Goal: Find specific page/section: Find specific page/section

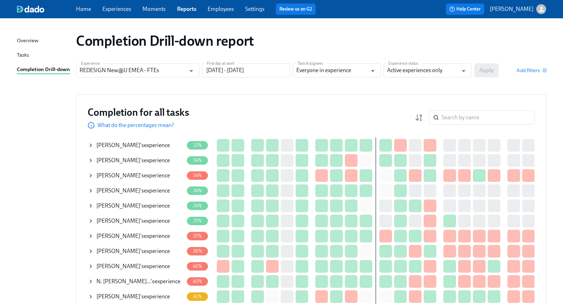
click at [30, 43] on div "Overview" at bounding box center [27, 41] width 21 height 9
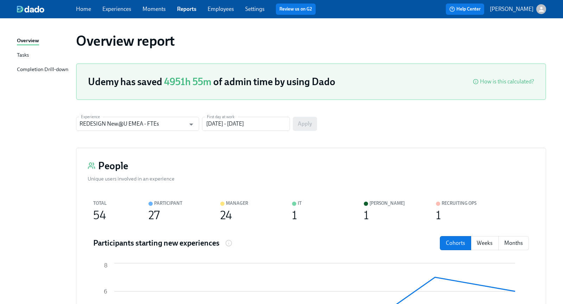
click at [123, 11] on link "Experiences" at bounding box center [116, 9] width 29 height 7
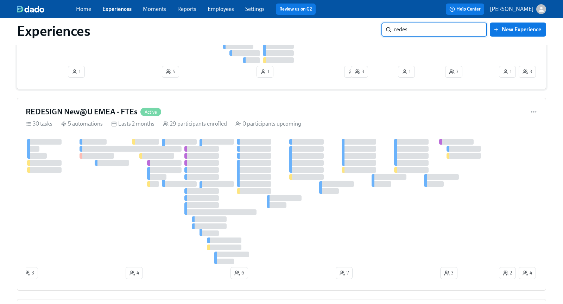
scroll to position [124, 0]
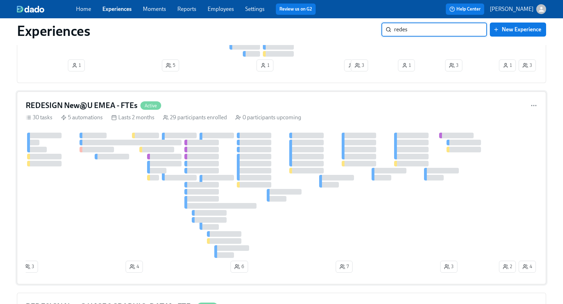
type input "redes"
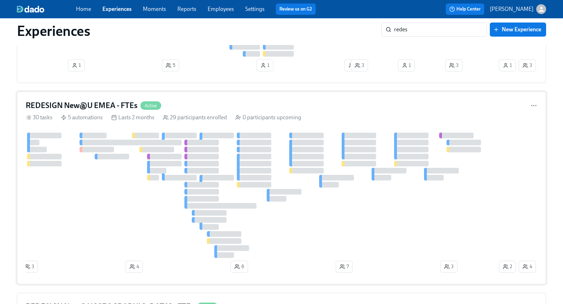
click at [179, 103] on div "REDESIGN New@U EMEA - FTEs Active" at bounding box center [282, 105] width 512 height 11
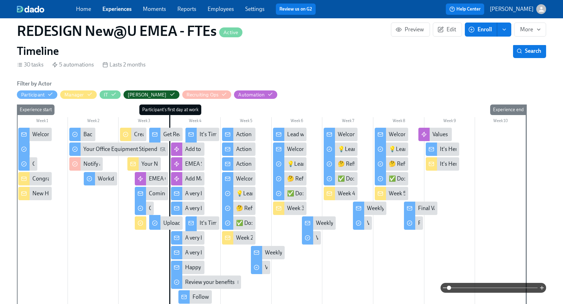
scroll to position [0, 7803]
